Goal: Information Seeking & Learning: Compare options

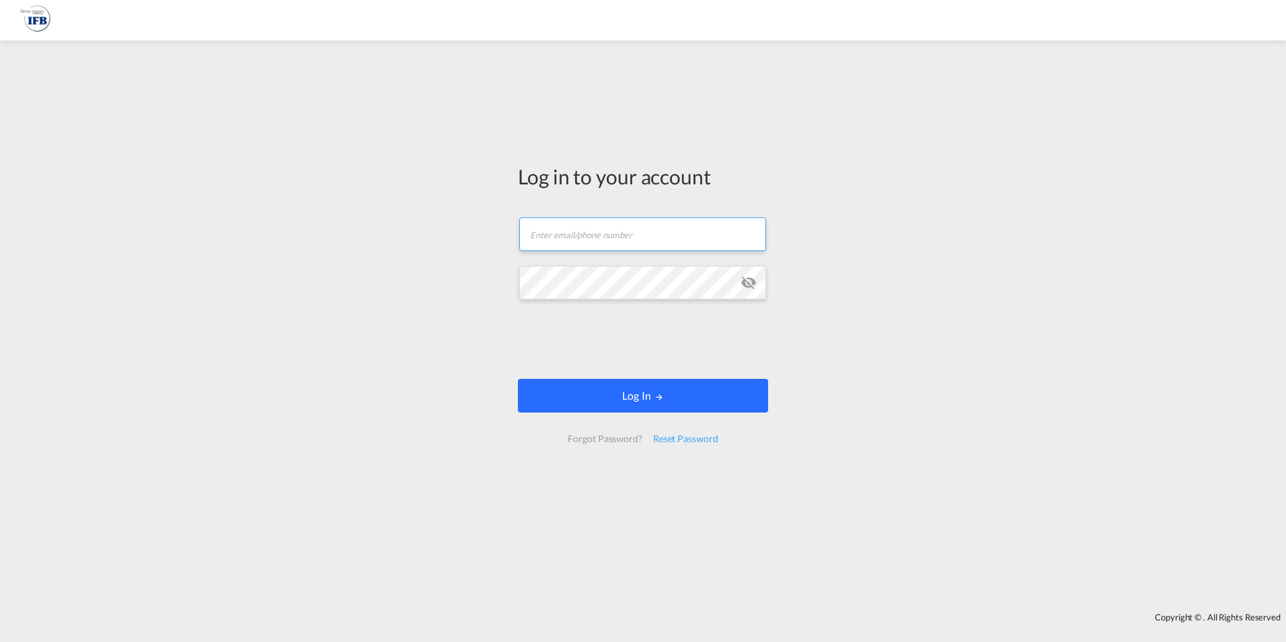
type input "as.gens@france-ifbgroup.net"
click at [642, 389] on button "Log In" at bounding box center [643, 396] width 250 height 34
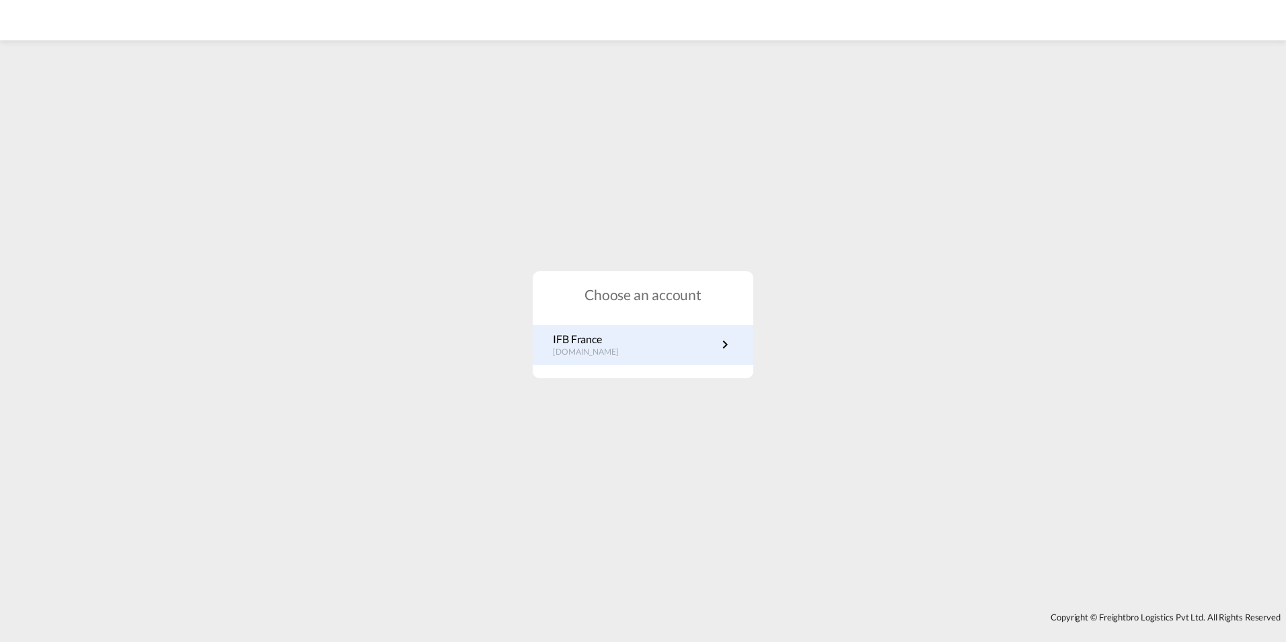
click at [610, 342] on p "IFB France" at bounding box center [592, 339] width 79 height 15
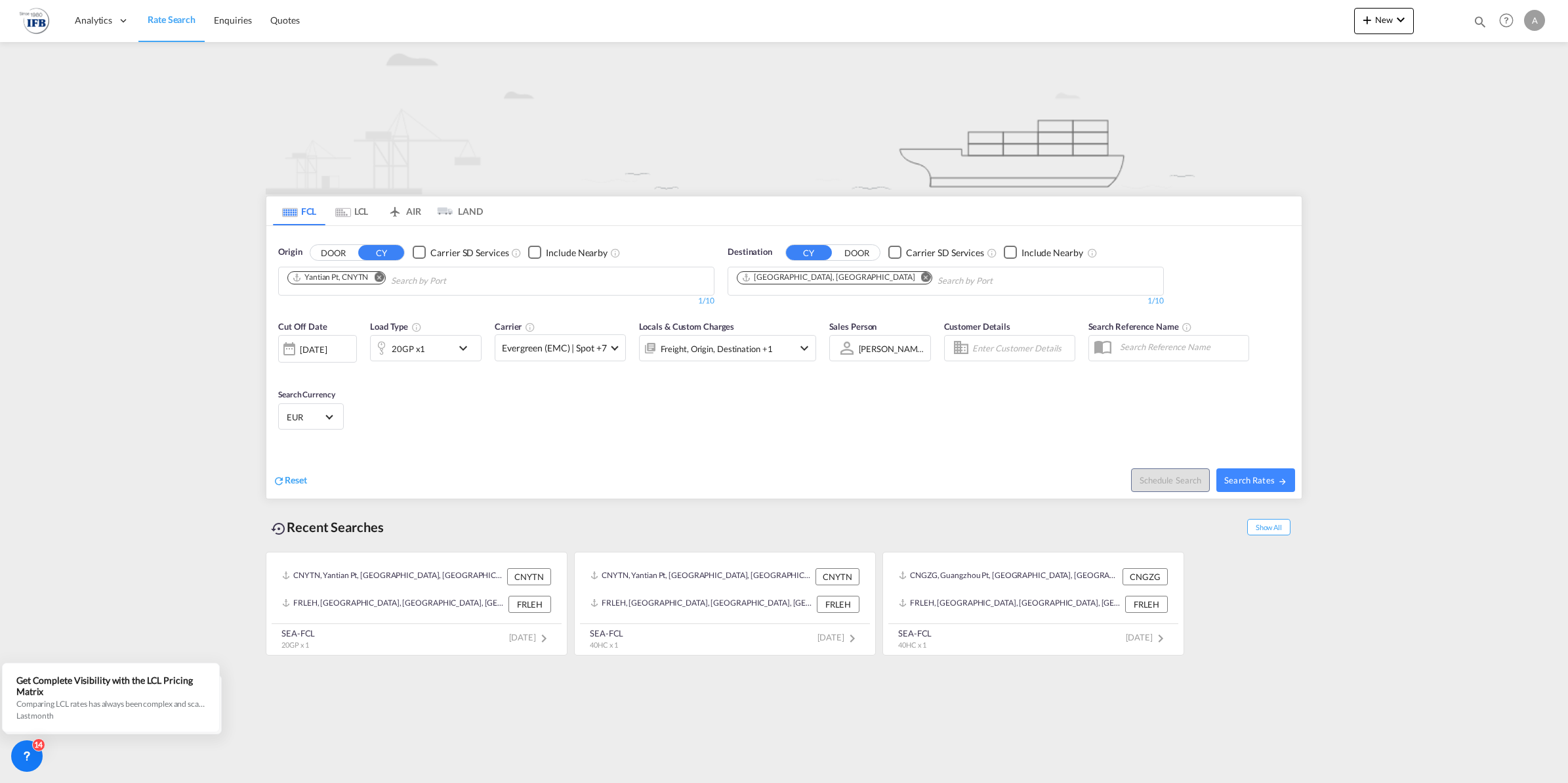
click at [425, 275] on input "Chips input." at bounding box center [454, 281] width 125 height 21
type input "shekou"
click at [454, 301] on div "Shekou Pt China CNSHK" at bounding box center [496, 311] width 250 height 39
click at [921, 274] on md-icon "Remove" at bounding box center [926, 276] width 10 height 10
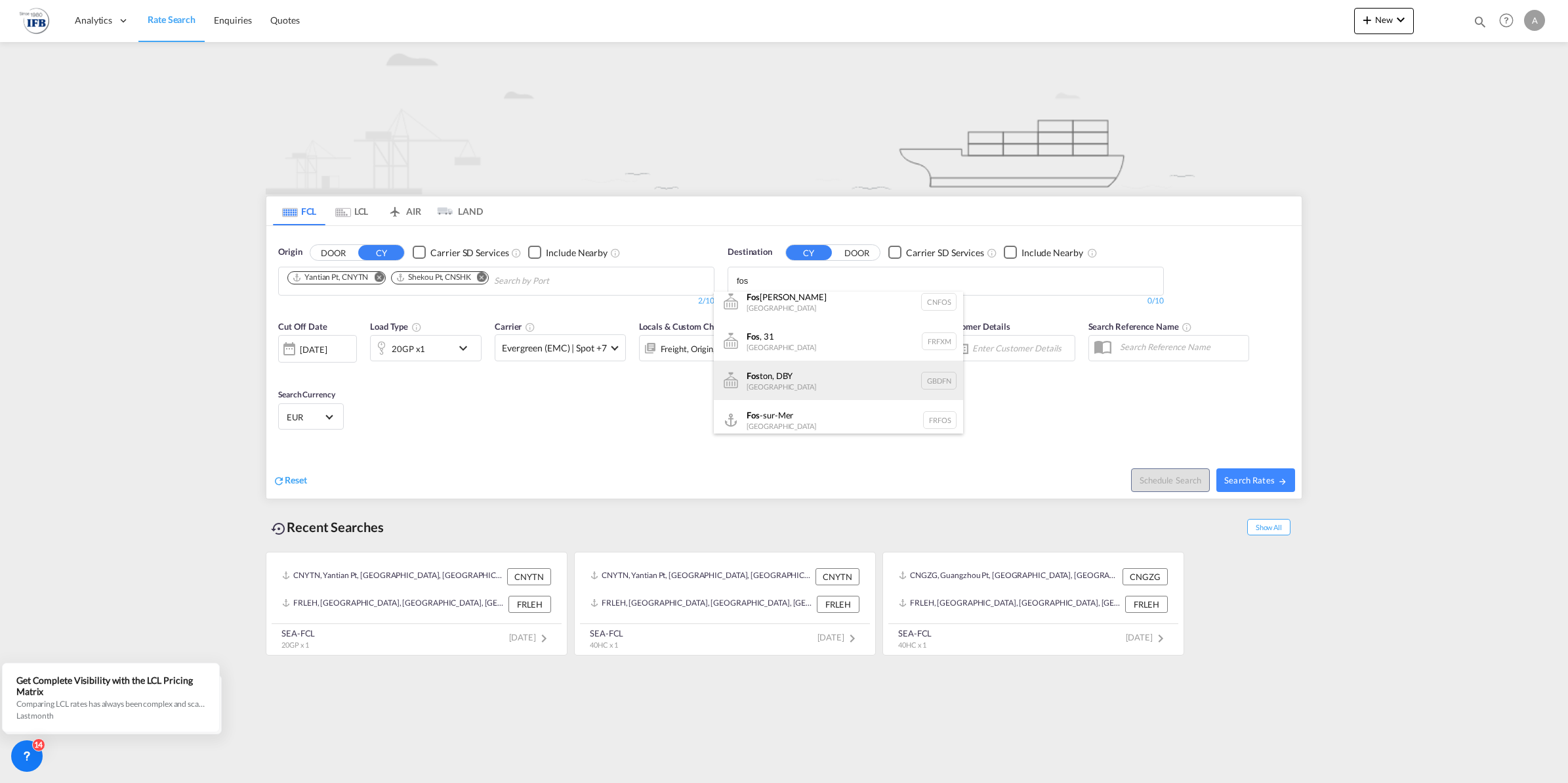
scroll to position [15, 0]
type input "fos"
click at [798, 404] on div "Fos -sur-Mer [GEOGRAPHIC_DATA] [GEOGRAPHIC_DATA]" at bounding box center [839, 414] width 250 height 39
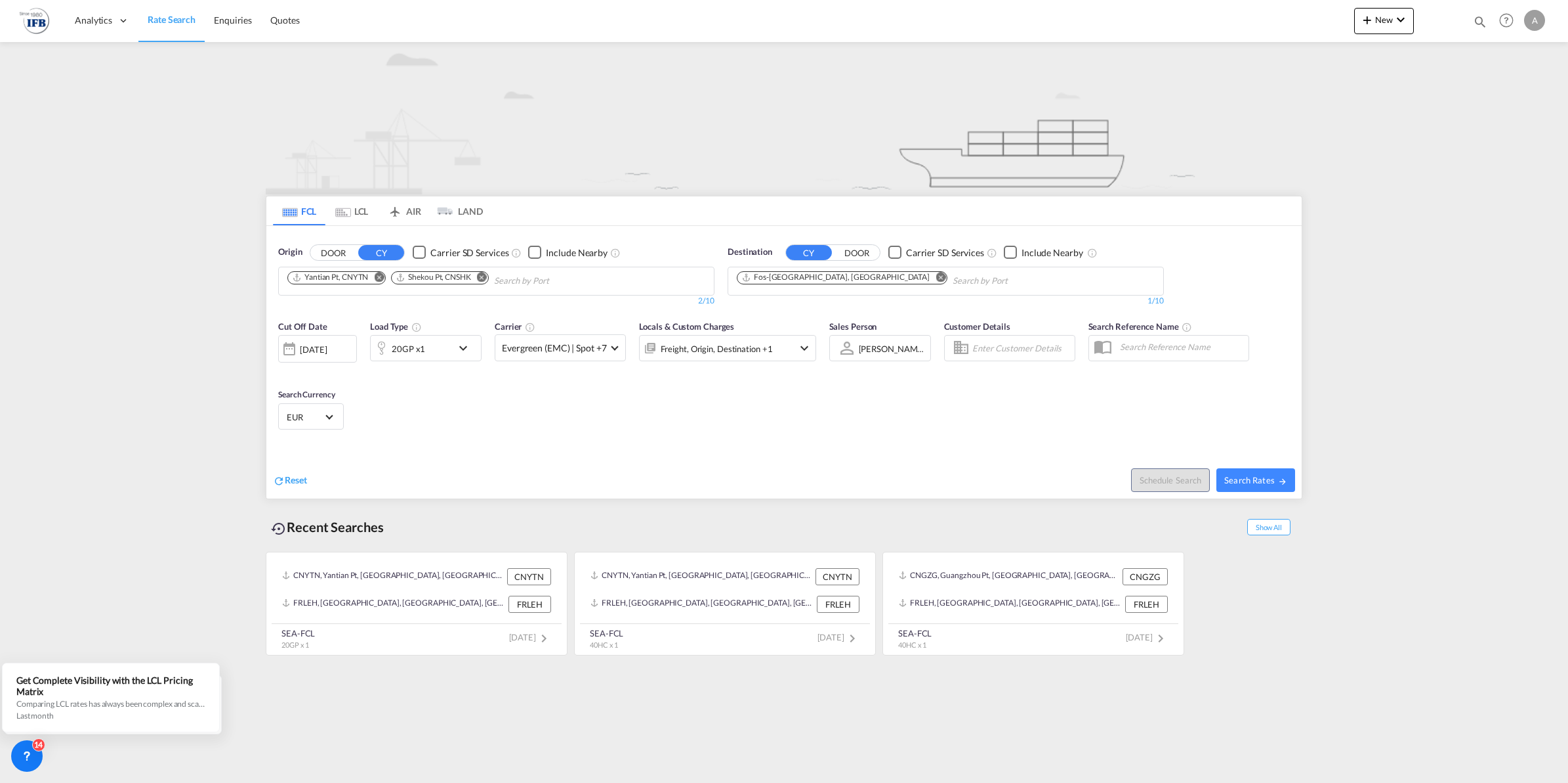
scroll to position [0, 0]
click at [463, 348] on md-icon "icon-chevron-down" at bounding box center [466, 348] width 22 height 16
click at [345, 412] on md-select-value "20GP" at bounding box center [324, 405] width 53 height 22
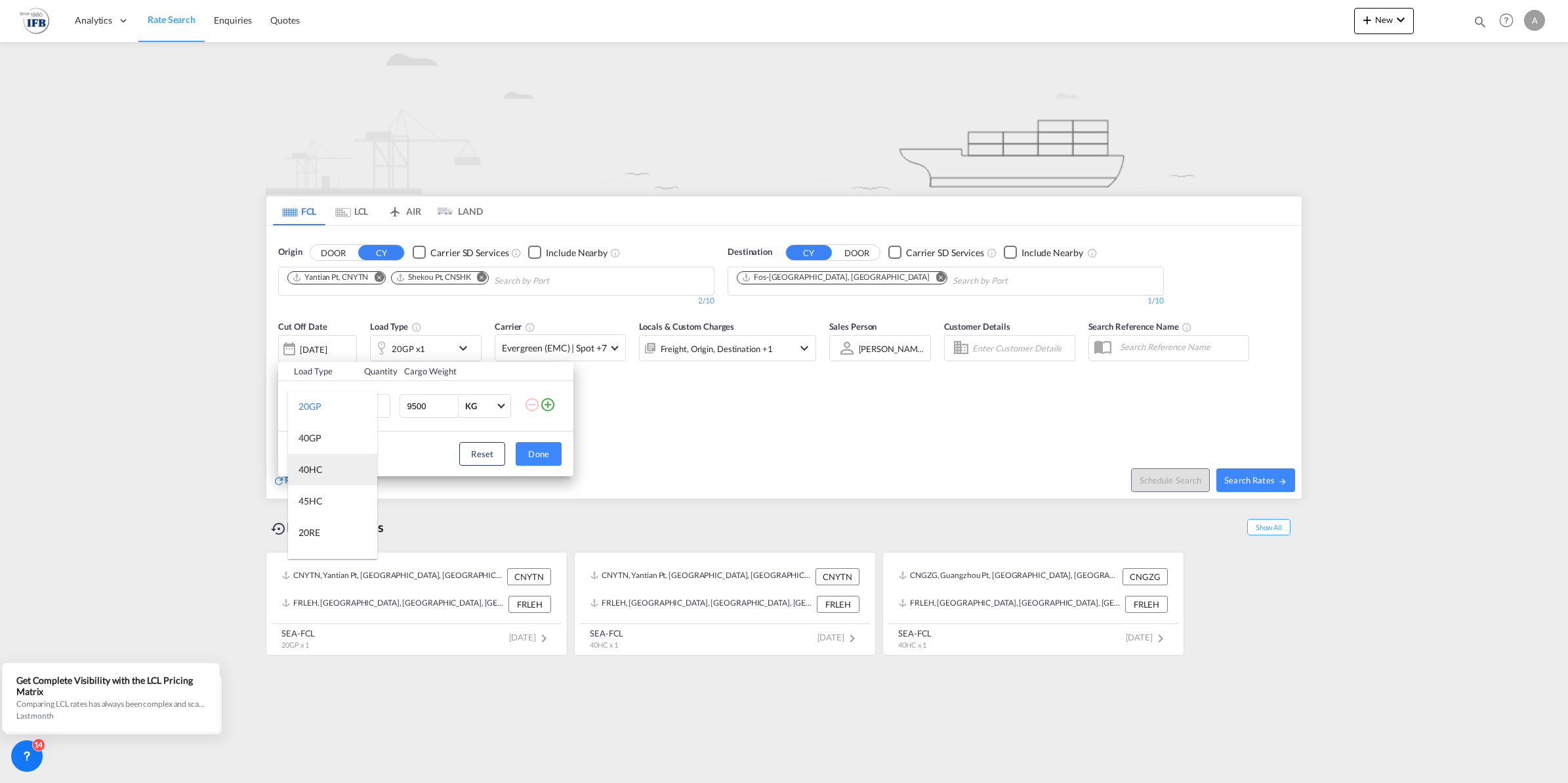
click at [336, 468] on md-option "40HC" at bounding box center [332, 470] width 89 height 31
click at [549, 455] on button "Done" at bounding box center [539, 454] width 46 height 23
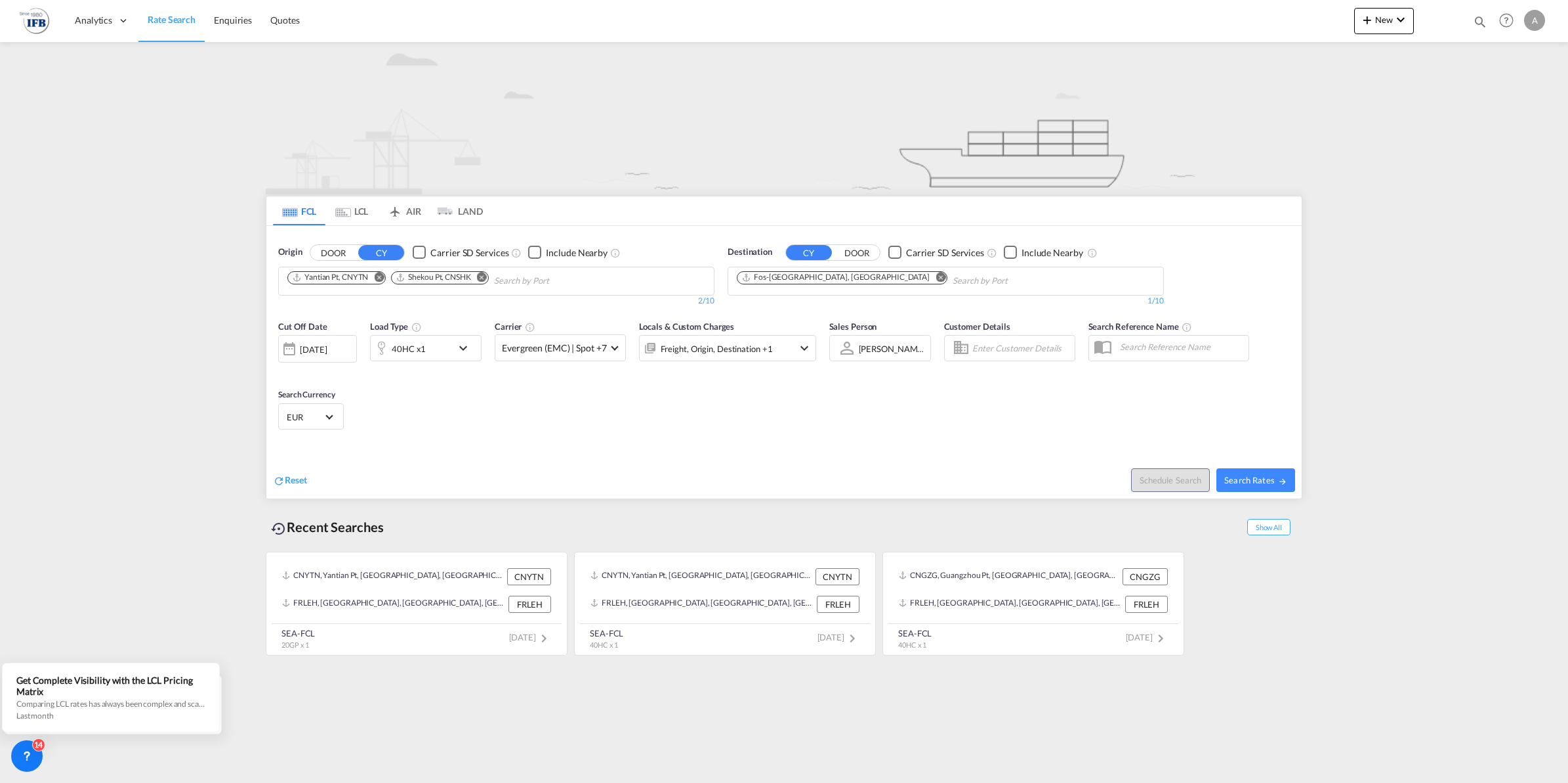
click at [327, 349] on div "[DATE]" at bounding box center [313, 350] width 27 height 12
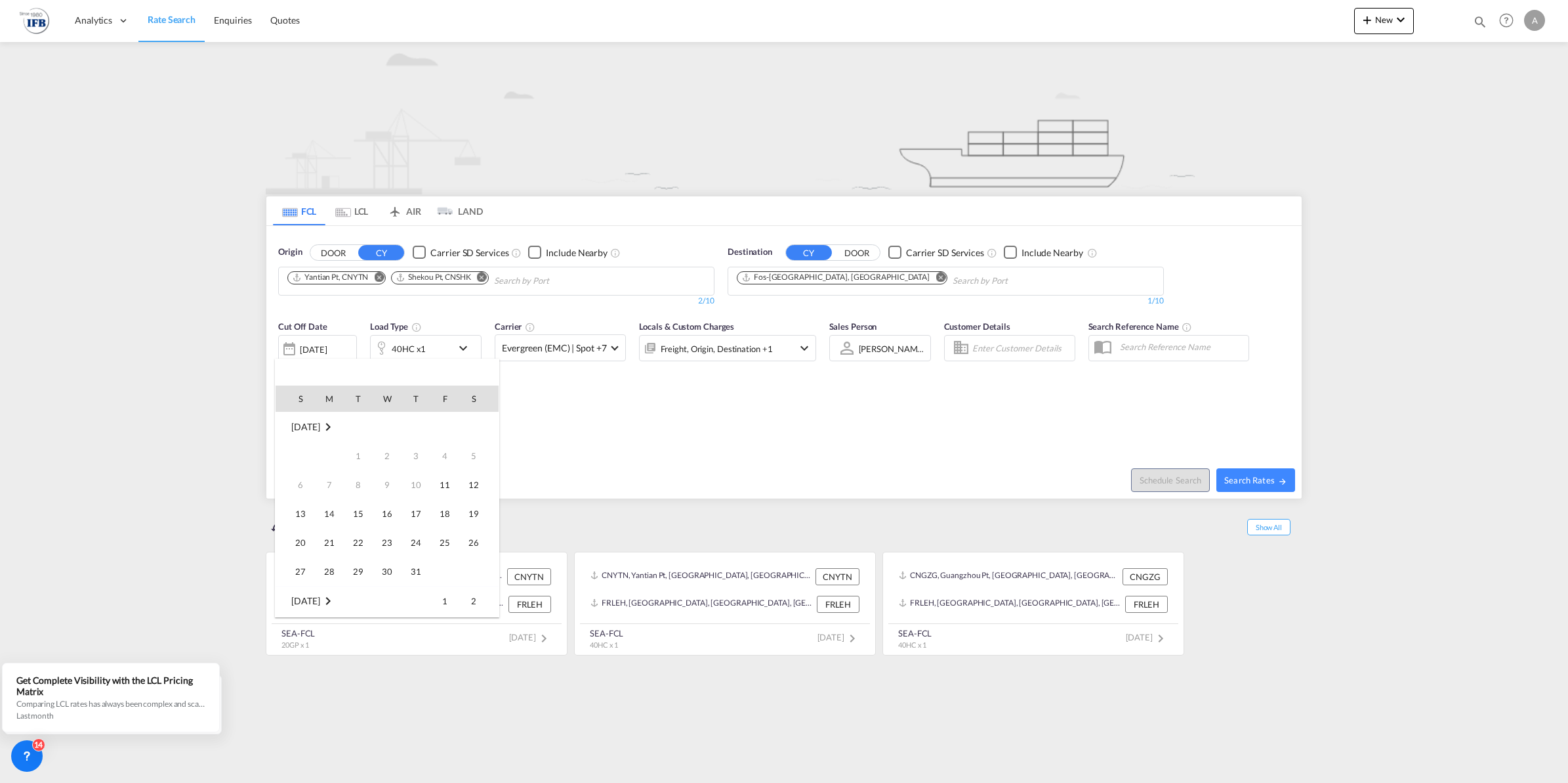
scroll to position [522, 0]
click at [296, 513] on span "19" at bounding box center [301, 513] width 26 height 26
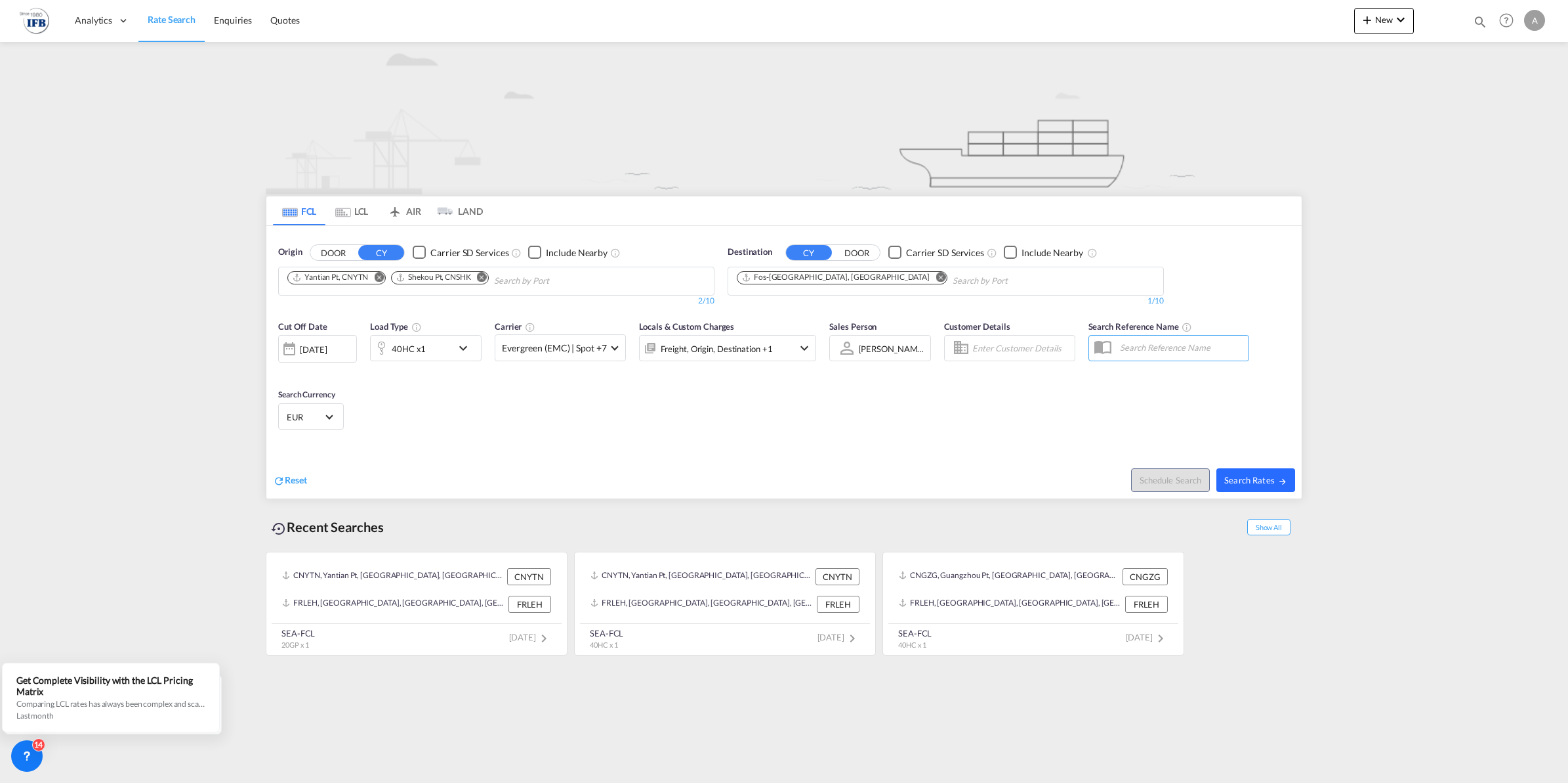
click at [1283, 481] on md-icon "icon-arrow-right" at bounding box center [1282, 480] width 9 height 9
type input "CNYTN,CNSHK to FRFOS / [DATE]"
